Goal: Check status: Check status

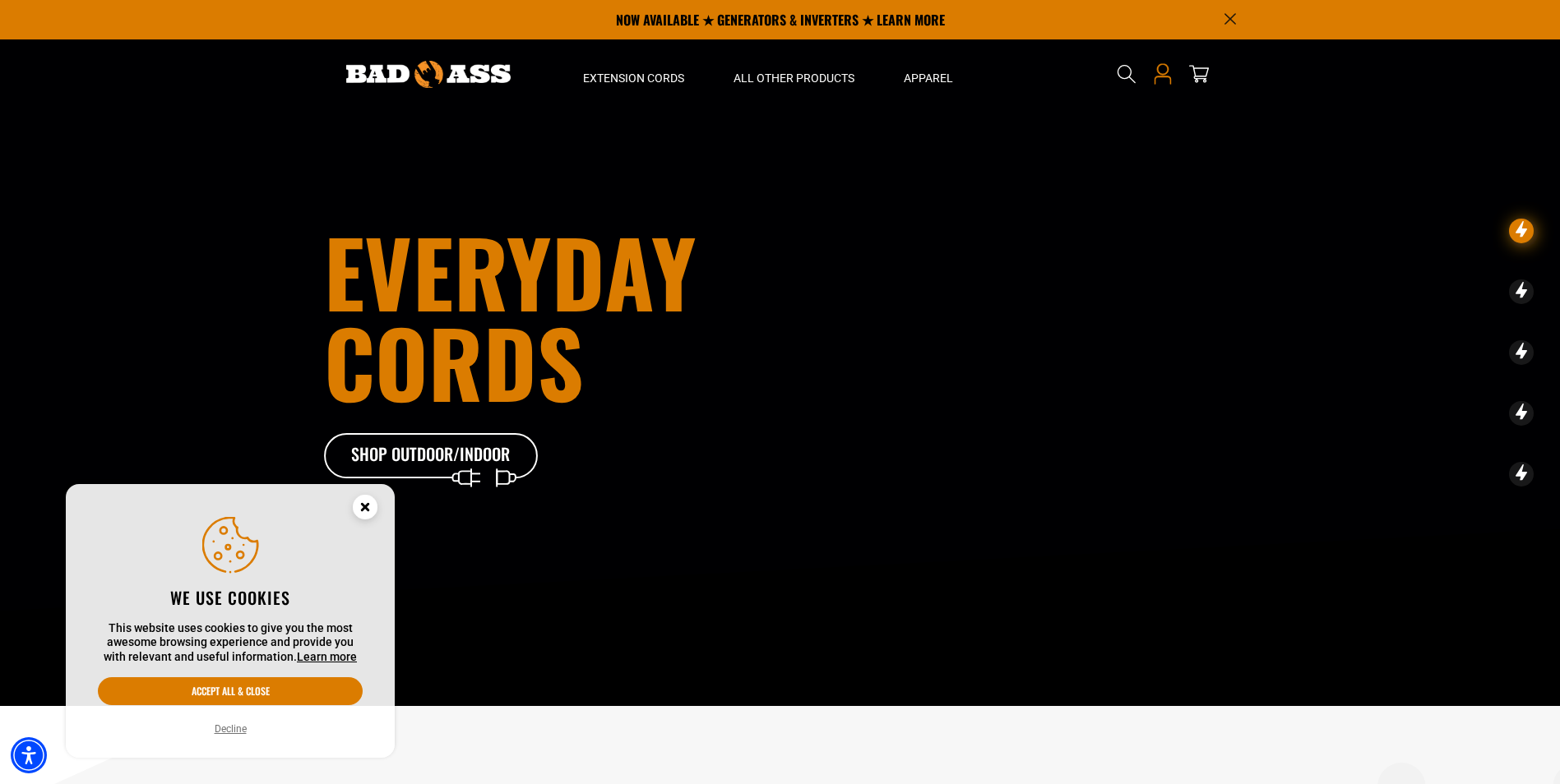
click at [1152, 77] on link "Open this option" at bounding box center [1162, 74] width 27 height 69
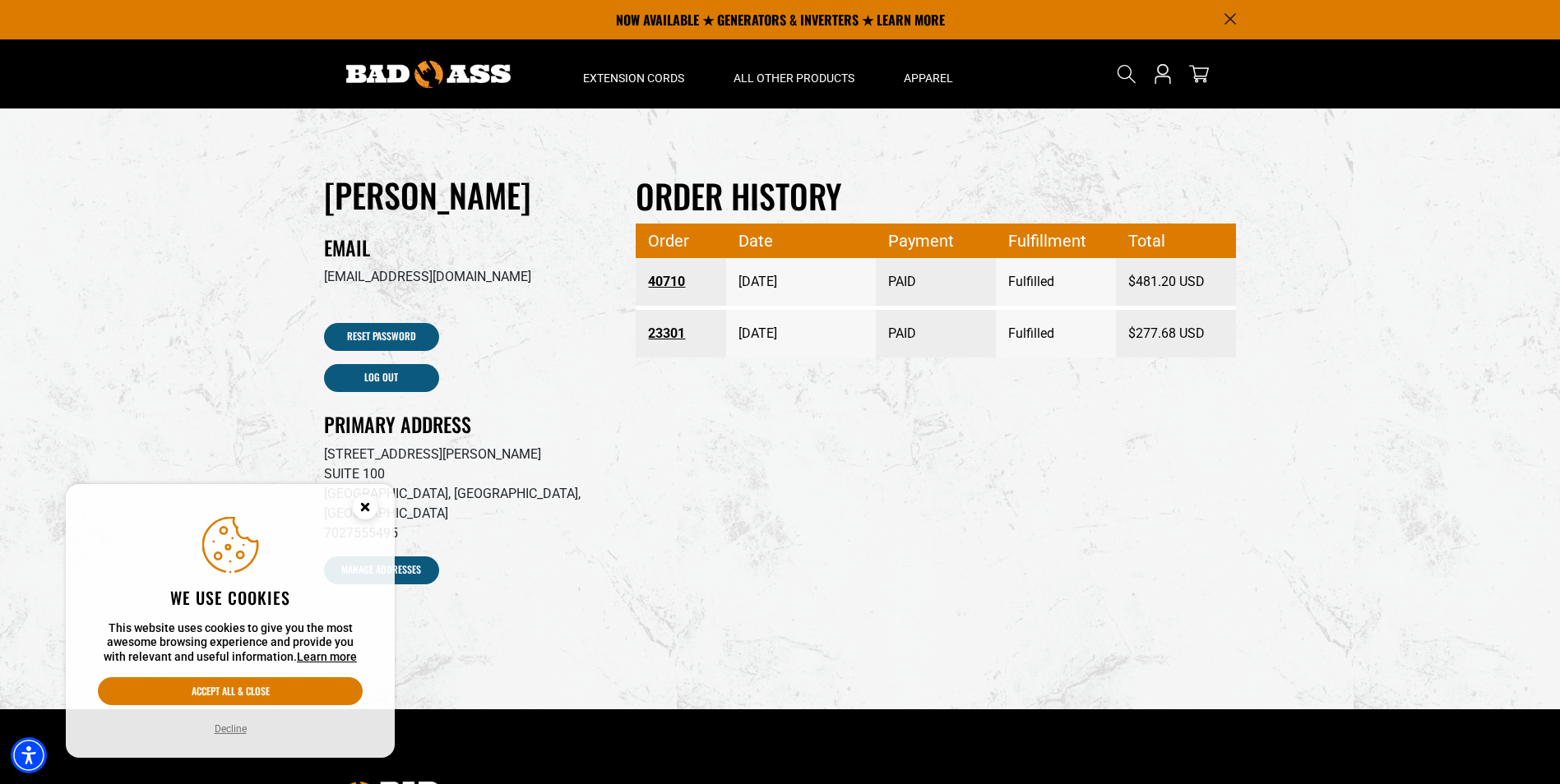
click at [691, 279] on link "40710" at bounding box center [681, 283] width 65 height 30
